Goal: Task Accomplishment & Management: Complete application form

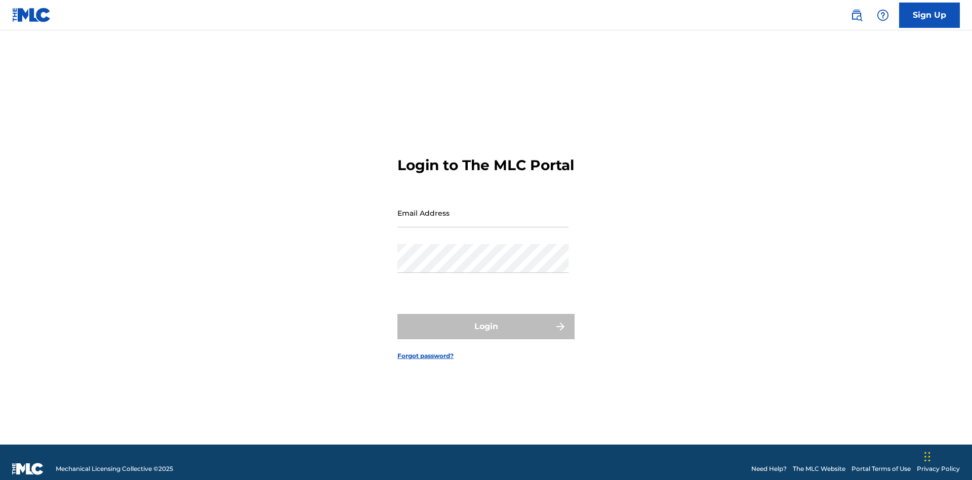
scroll to position [13, 0]
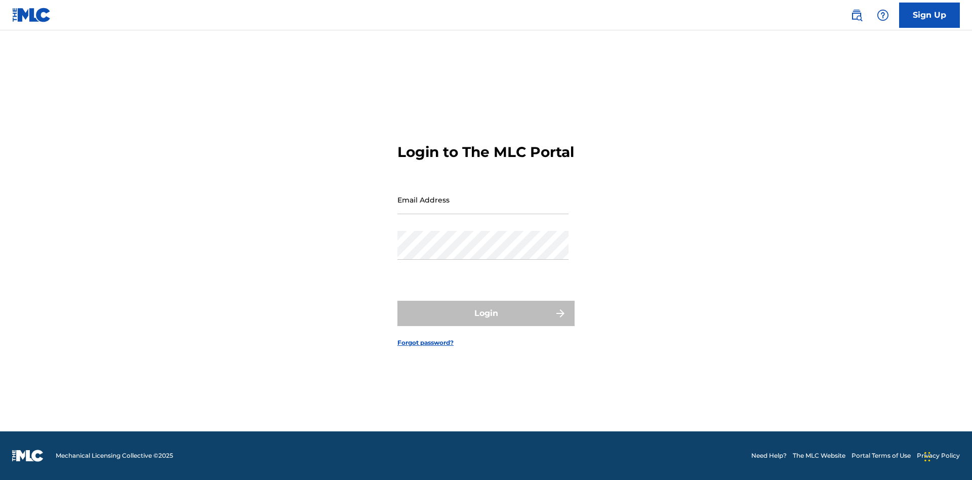
click at [483, 208] on input "Email Address" at bounding box center [482, 199] width 171 height 29
type input "[EMAIL_ADDRESS][DOMAIN_NAME]"
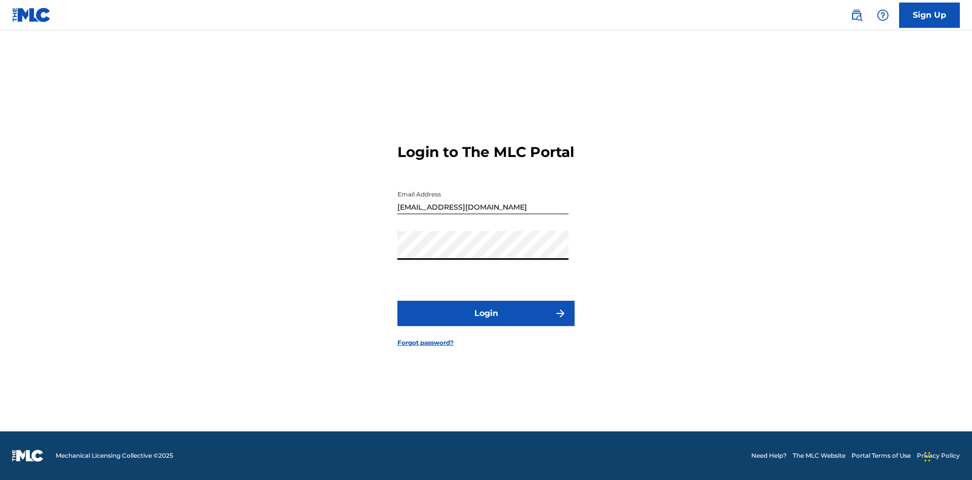
click at [486, 322] on button "Login" at bounding box center [485, 313] width 177 height 25
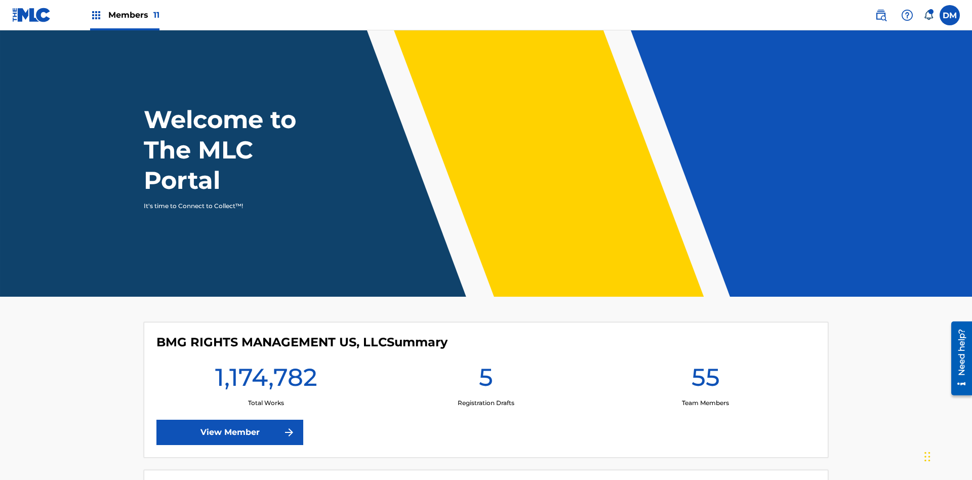
click at [949, 15] on label at bounding box center [949, 15] width 20 height 20
click at [949, 15] on input "[PERSON_NAME] [PERSON_NAME] [PERSON_NAME][EMAIL_ADDRESS][DOMAIN_NAME] Notificat…" at bounding box center [949, 15] width 0 height 0
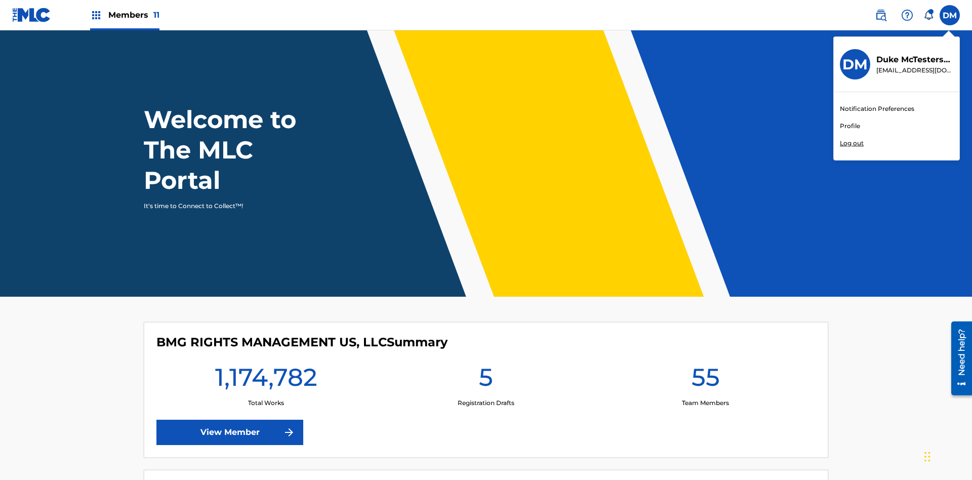
click at [849, 126] on link "Profile" at bounding box center [850, 125] width 20 height 9
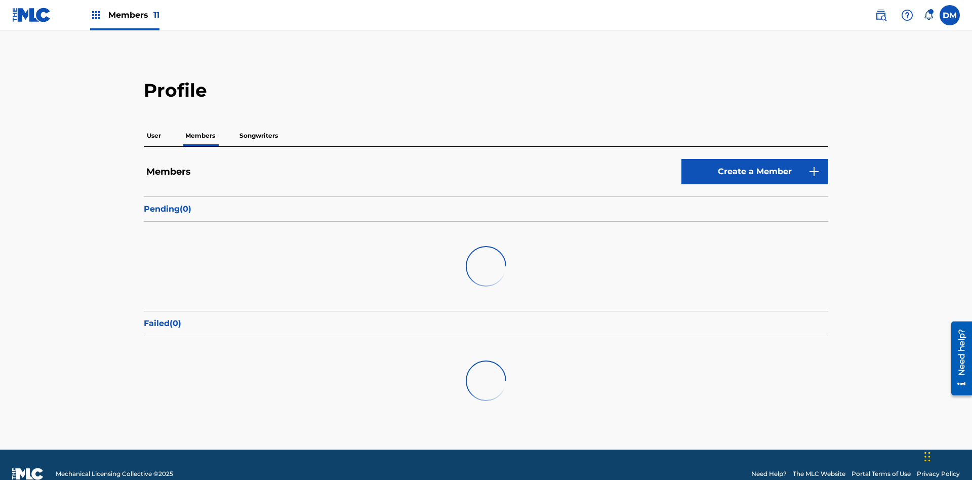
click at [755, 159] on link "Create a Member" at bounding box center [754, 171] width 147 height 25
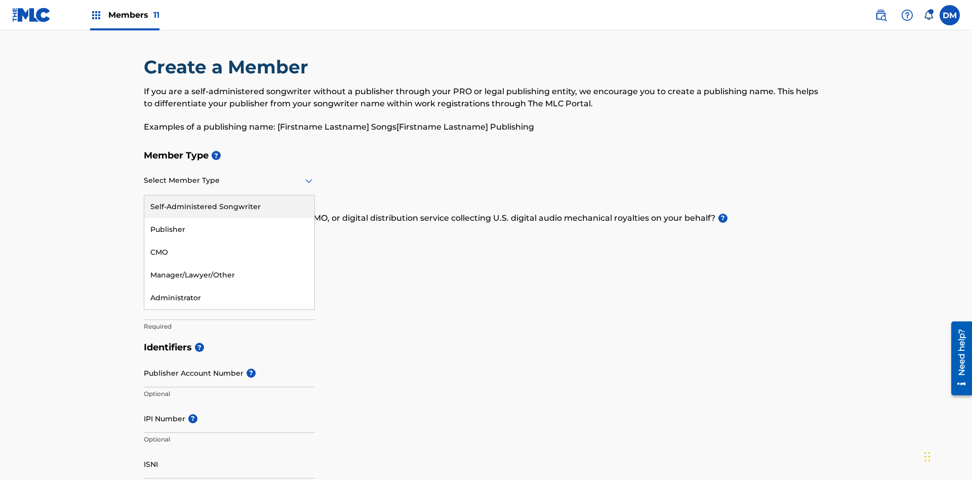
click at [229, 195] on div "Self-Administered Songwriter" at bounding box center [229, 206] width 170 height 23
click at [144, 233] on input "text" at bounding box center [145, 238] width 2 height 11
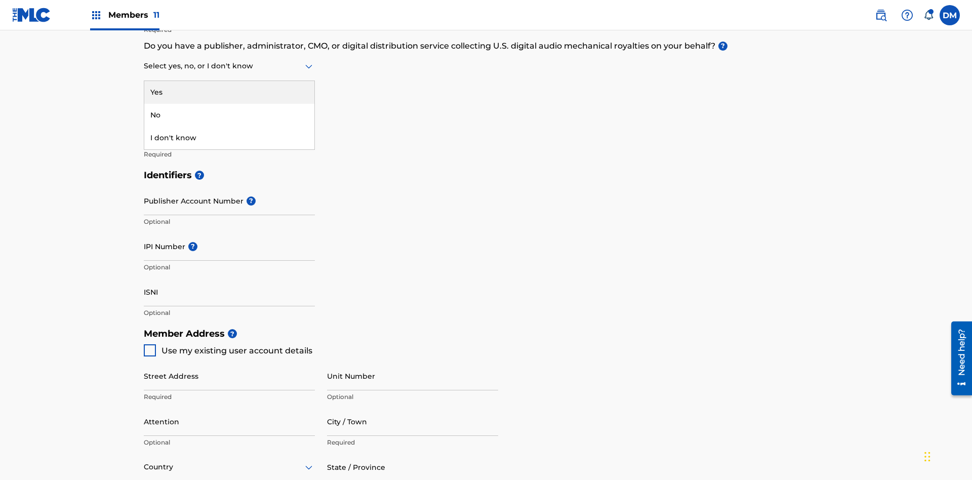
click at [229, 115] on div "No" at bounding box center [229, 115] width 170 height 23
click at [227, 346] on span "Use my existing user account details" at bounding box center [236, 351] width 151 height 10
click at [229, 119] on input "Member name" at bounding box center [229, 133] width 171 height 29
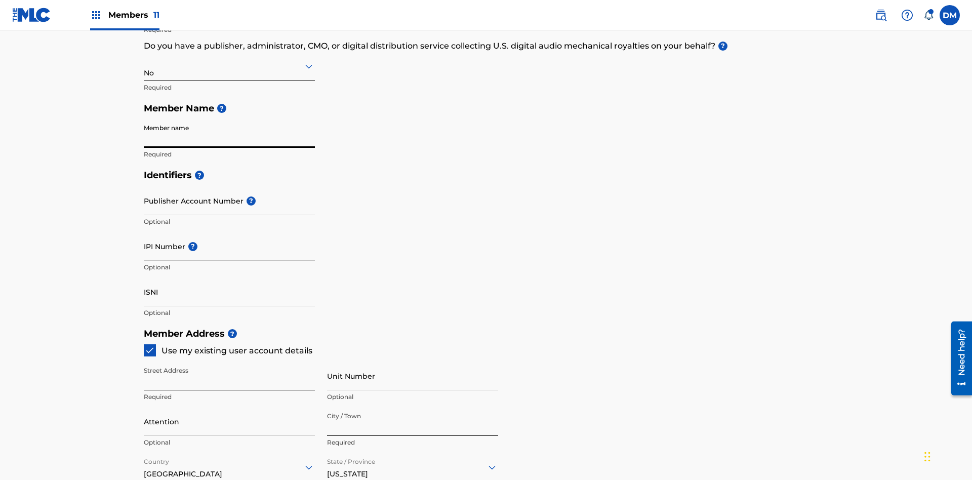
type input "[STREET_ADDRESS]"
type input "Columbus"
type input "43203"
type input "740"
type input "8086351"
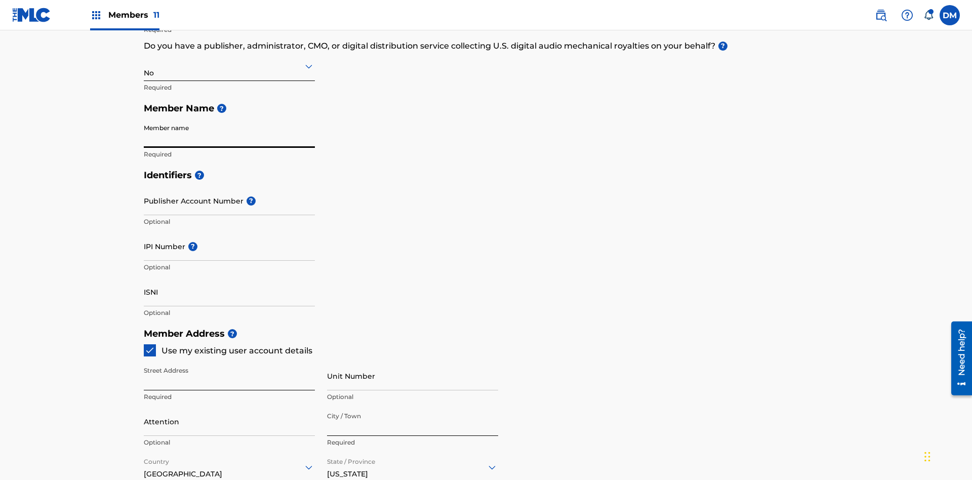
type input "[EMAIL_ADDRESS][DOMAIN_NAME]"
type input "Z2025.08.26.04.26.33"
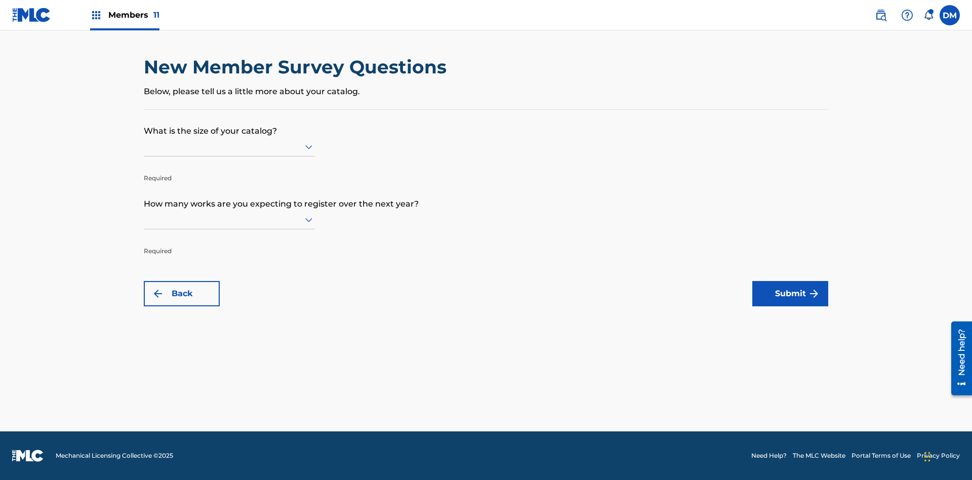
click at [144, 146] on input "text" at bounding box center [145, 146] width 2 height 11
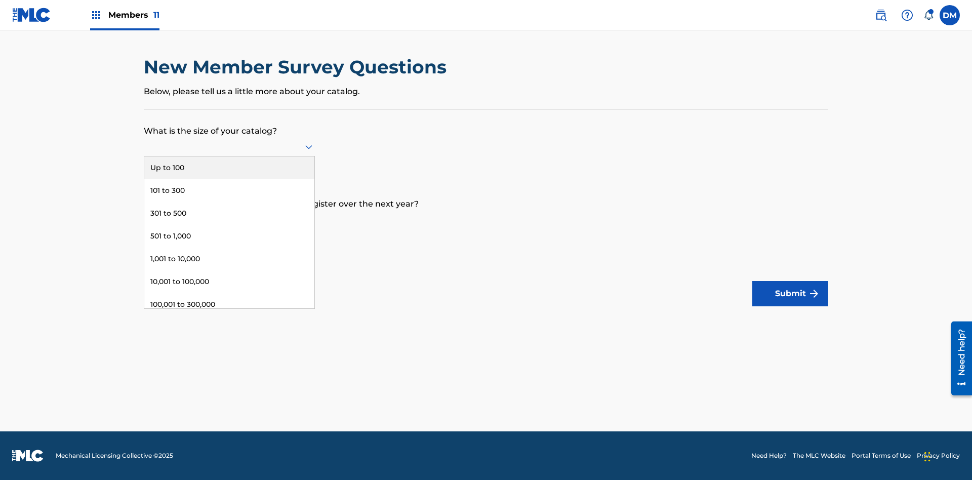
click at [229, 168] on div "Up to 100" at bounding box center [229, 167] width 170 height 23
click at [144, 219] on input "text" at bounding box center [145, 219] width 2 height 11
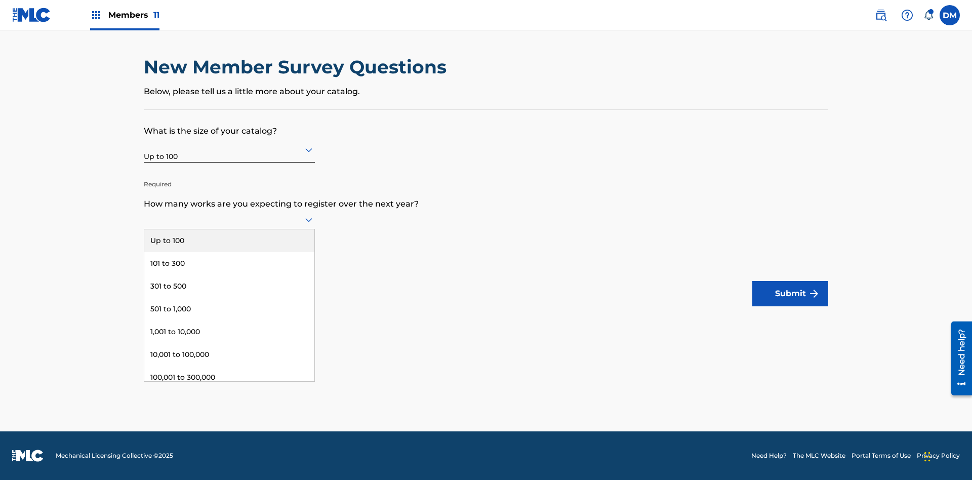
click at [229, 377] on div "100,001 to 300,000" at bounding box center [229, 377] width 170 height 23
click at [790, 294] on button "Submit" at bounding box center [790, 293] width 76 height 25
